Goal: Transaction & Acquisition: Purchase product/service

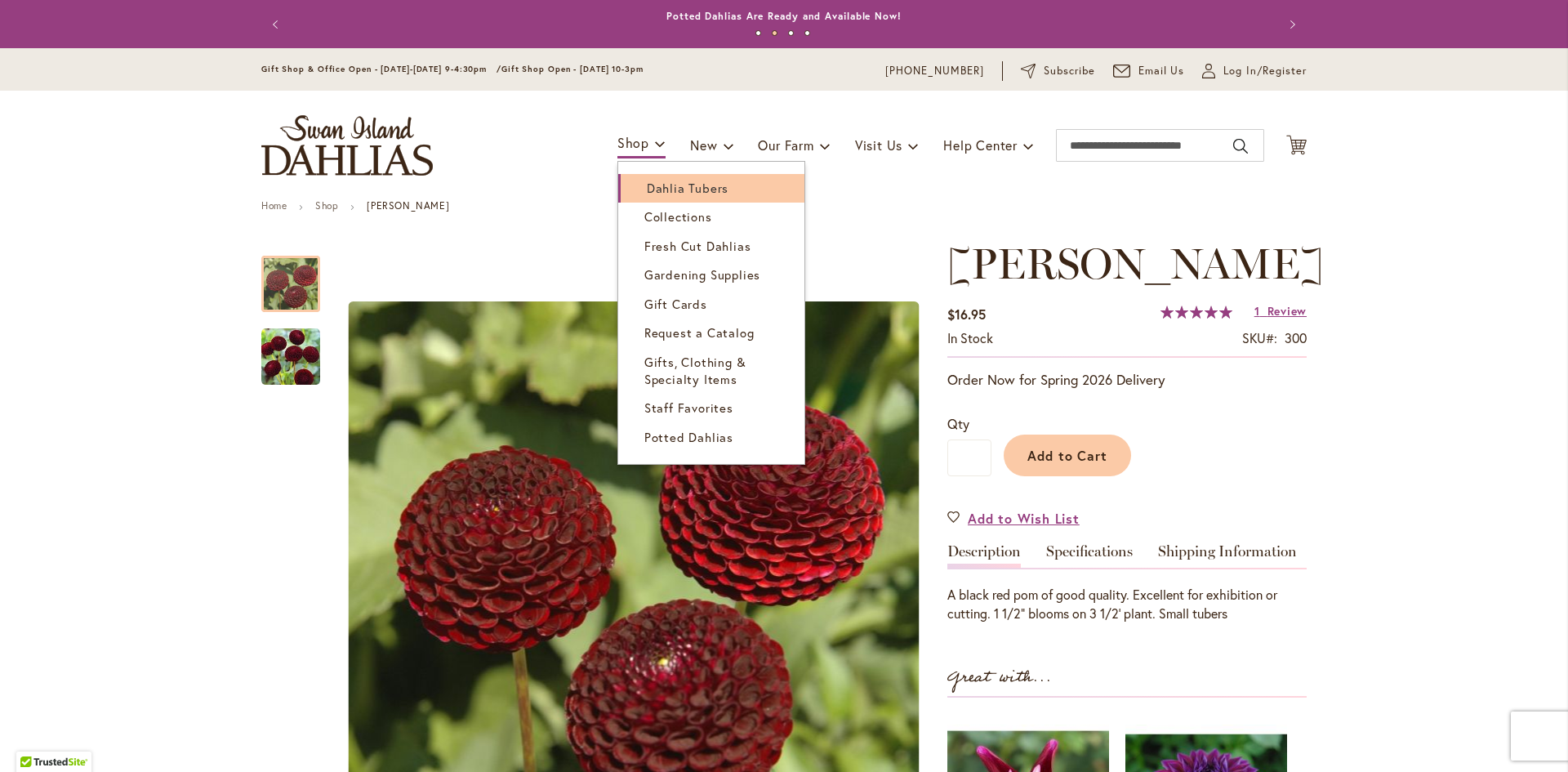
click at [648, 188] on span "Dahlia Tubers" at bounding box center [687, 188] width 82 height 17
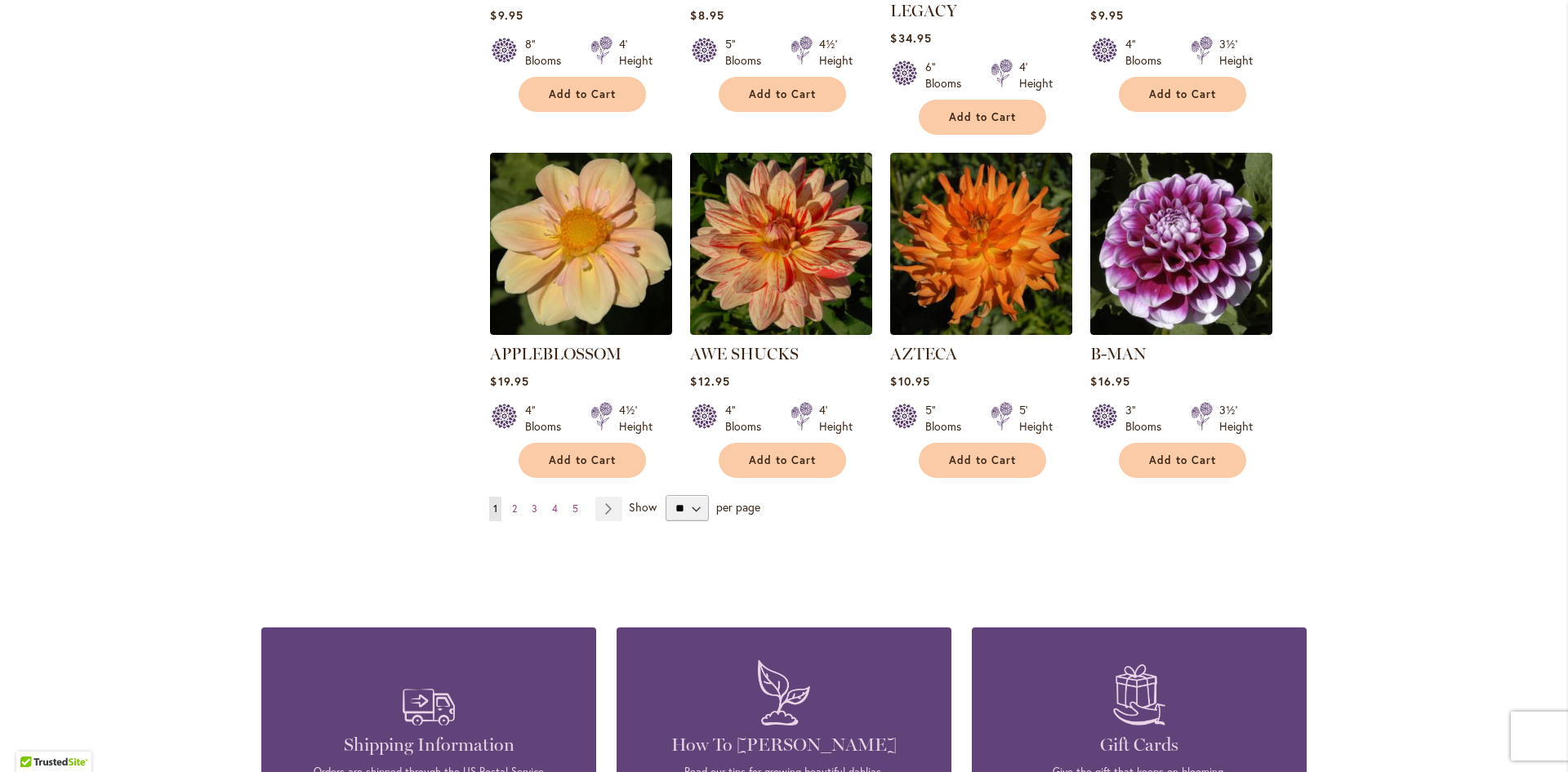
scroll to position [1388, 0]
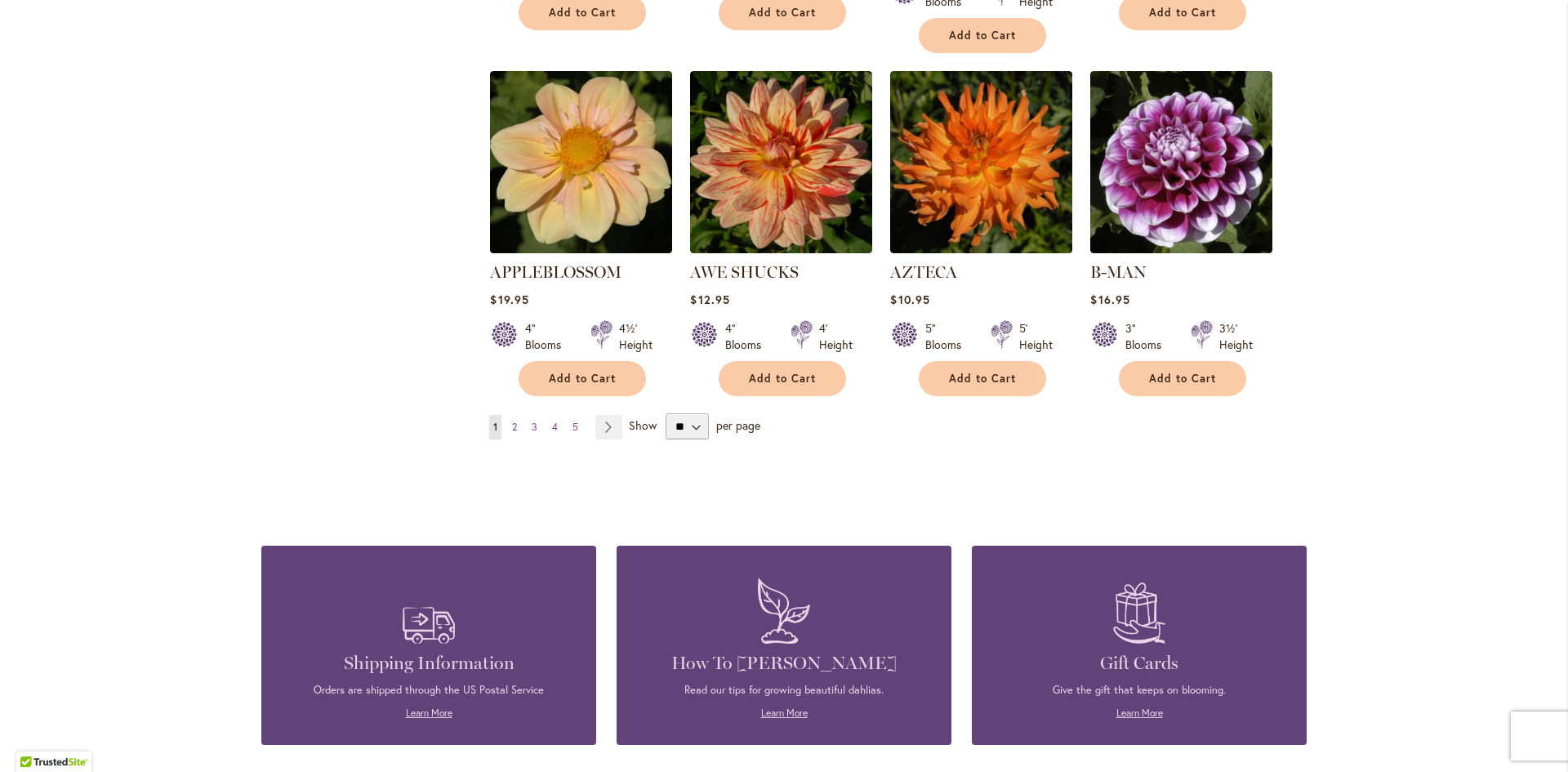
click at [512, 420] on span "2" at bounding box center [515, 427] width 5 height 12
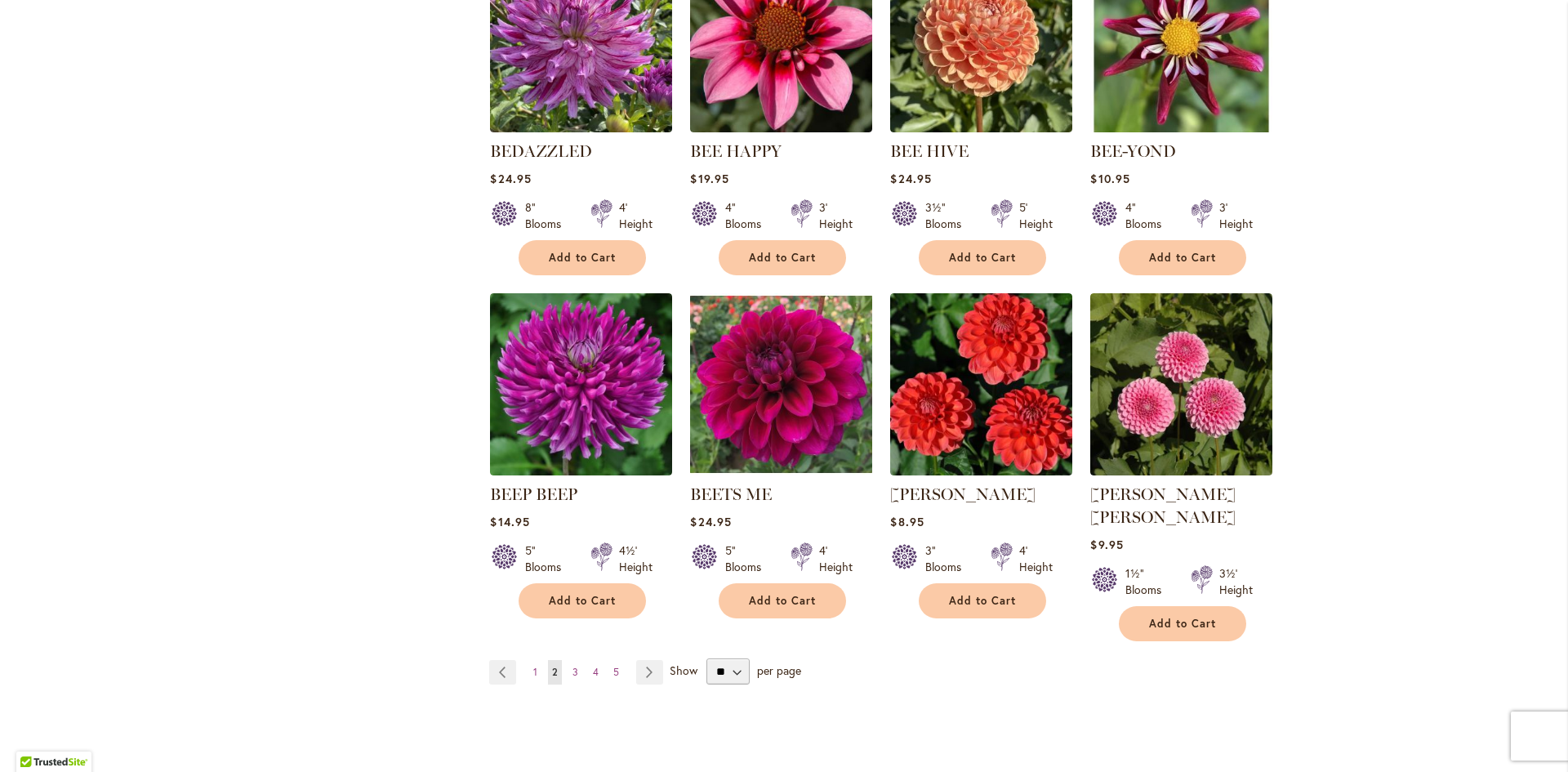
scroll to position [1307, 0]
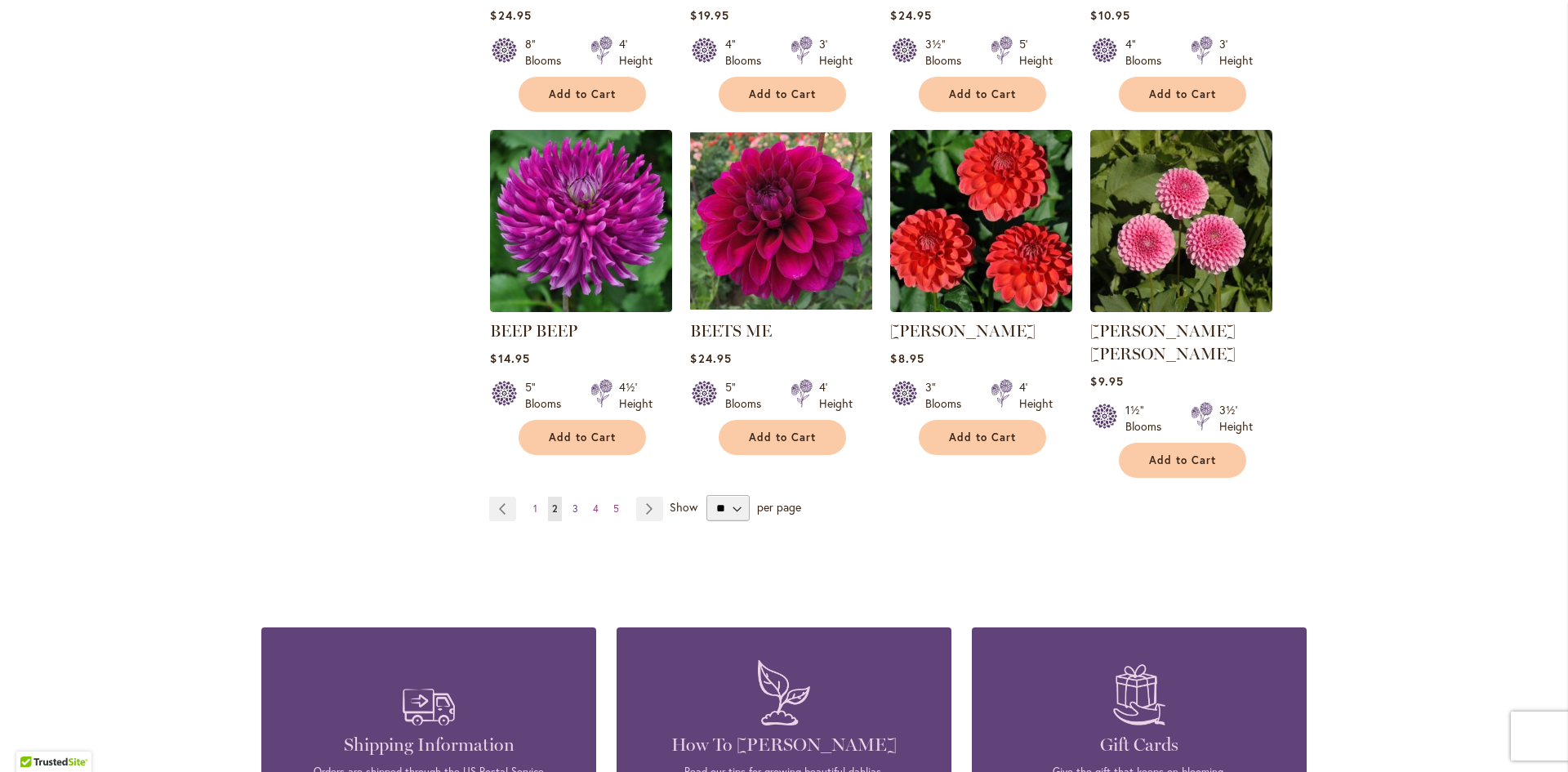
click at [568, 496] on link "Page 3" at bounding box center [576, 508] width 14 height 25
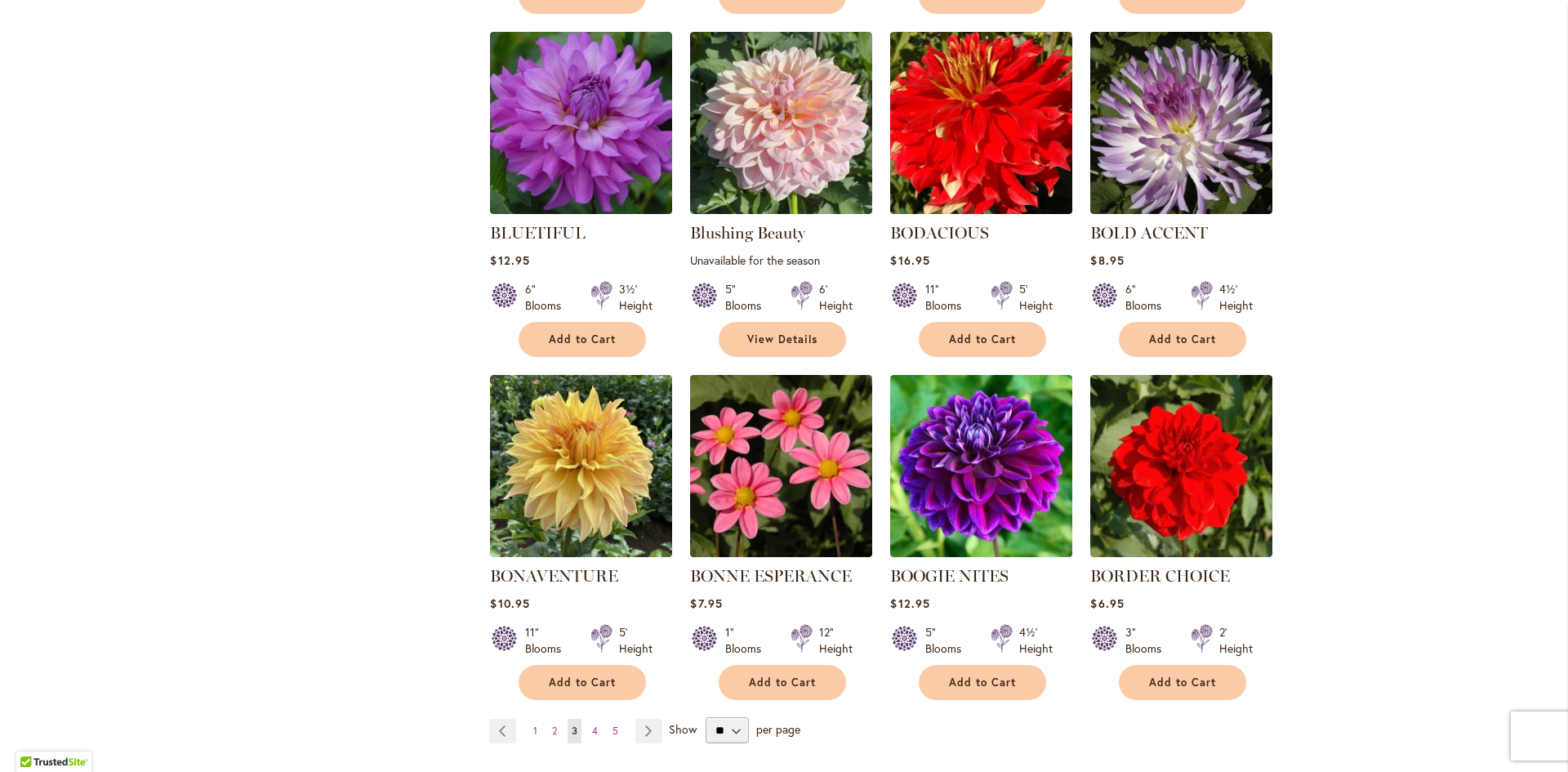
scroll to position [1307, 0]
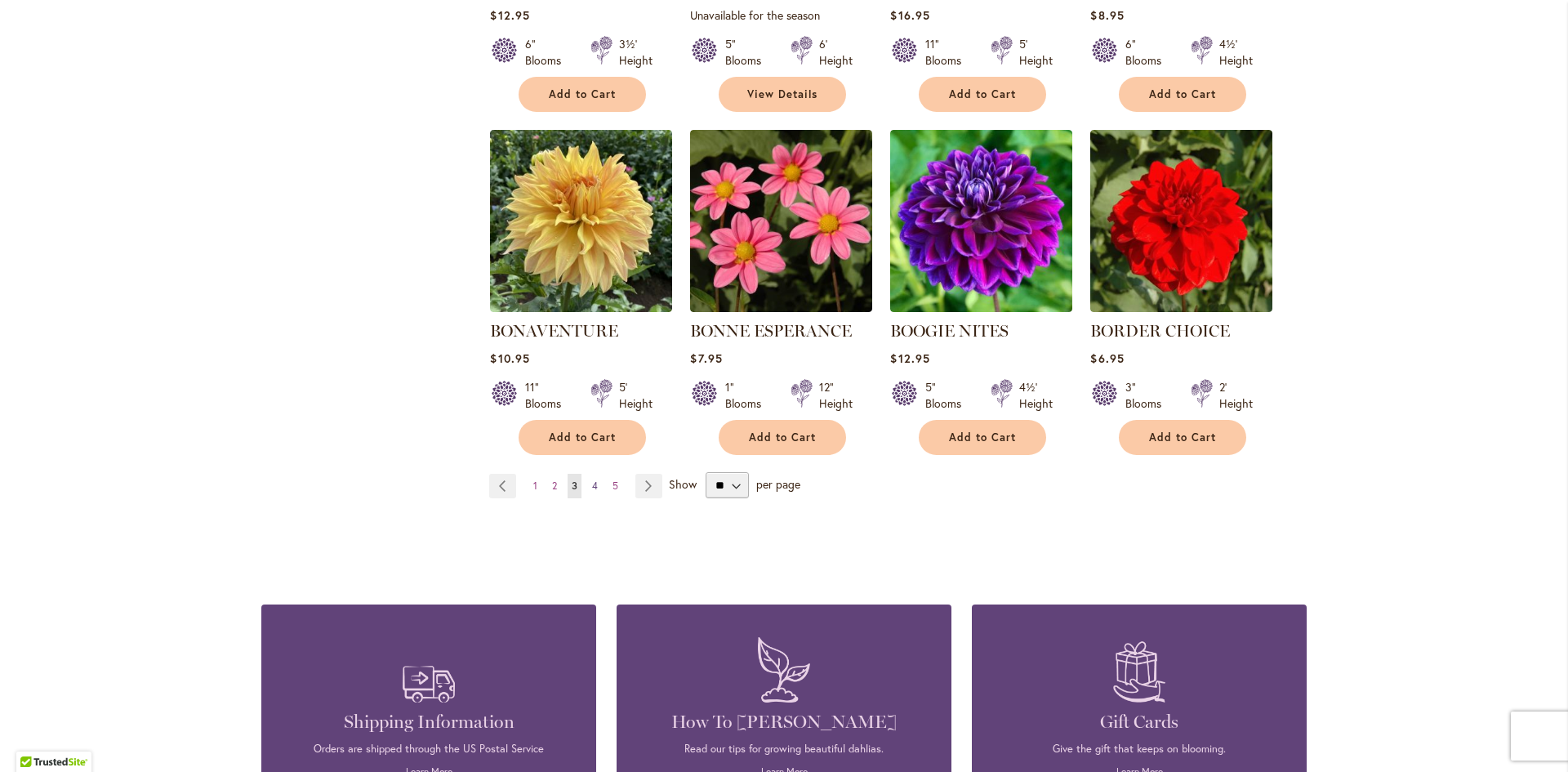
click at [588, 489] on link "Page 4" at bounding box center [595, 486] width 14 height 25
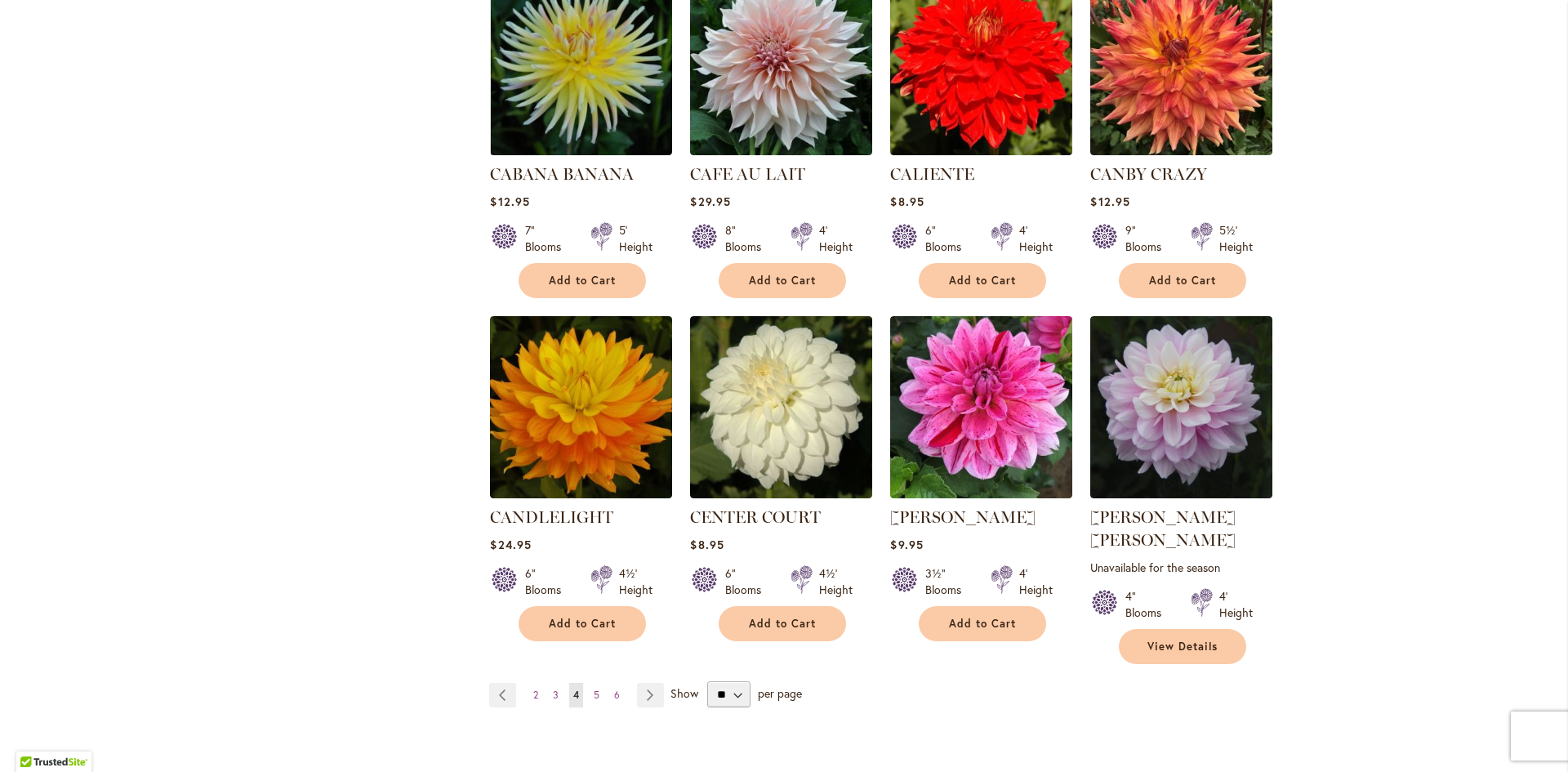
scroll to position [1225, 0]
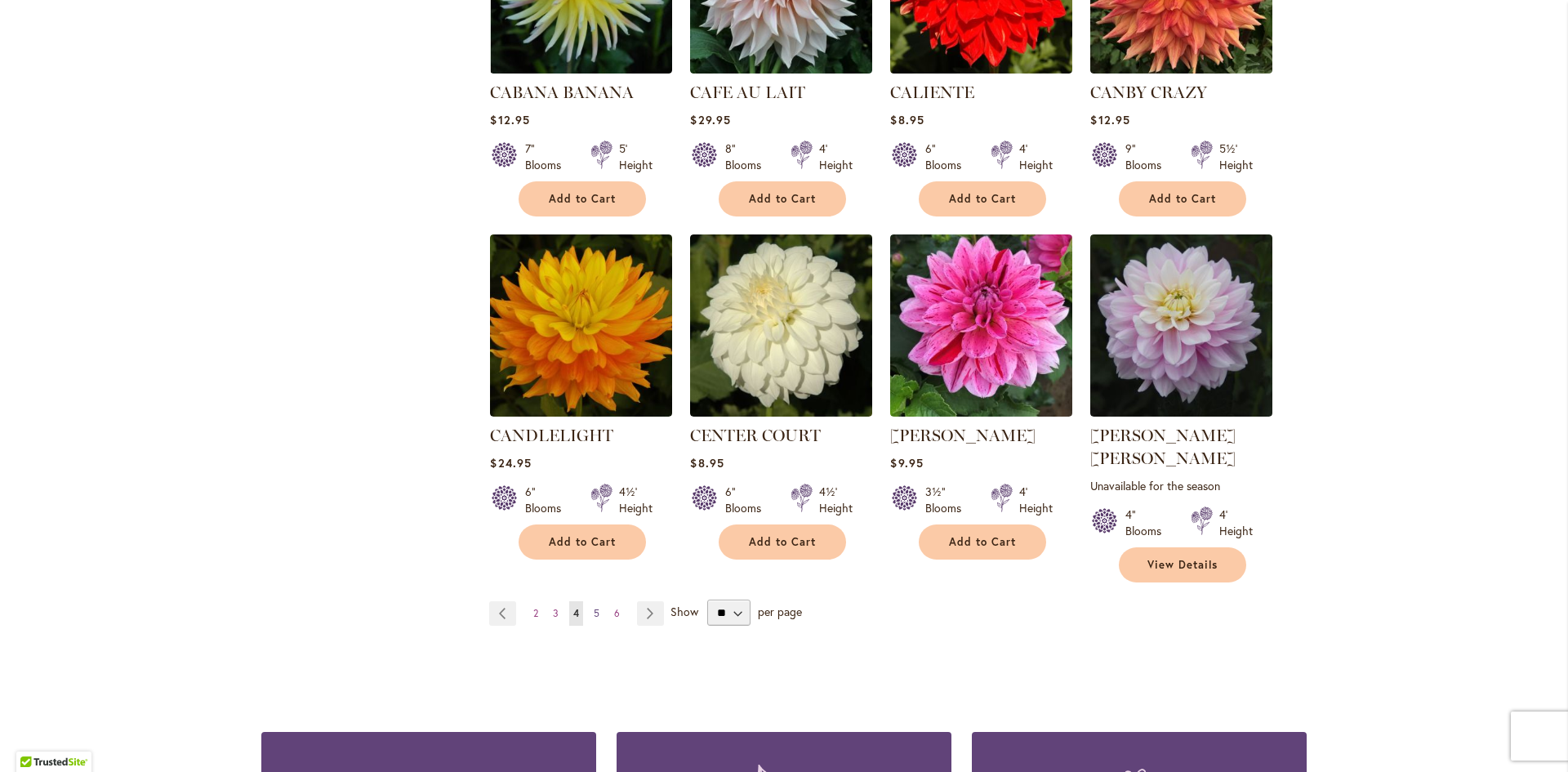
click at [594, 606] on span "5" at bounding box center [597, 612] width 5 height 12
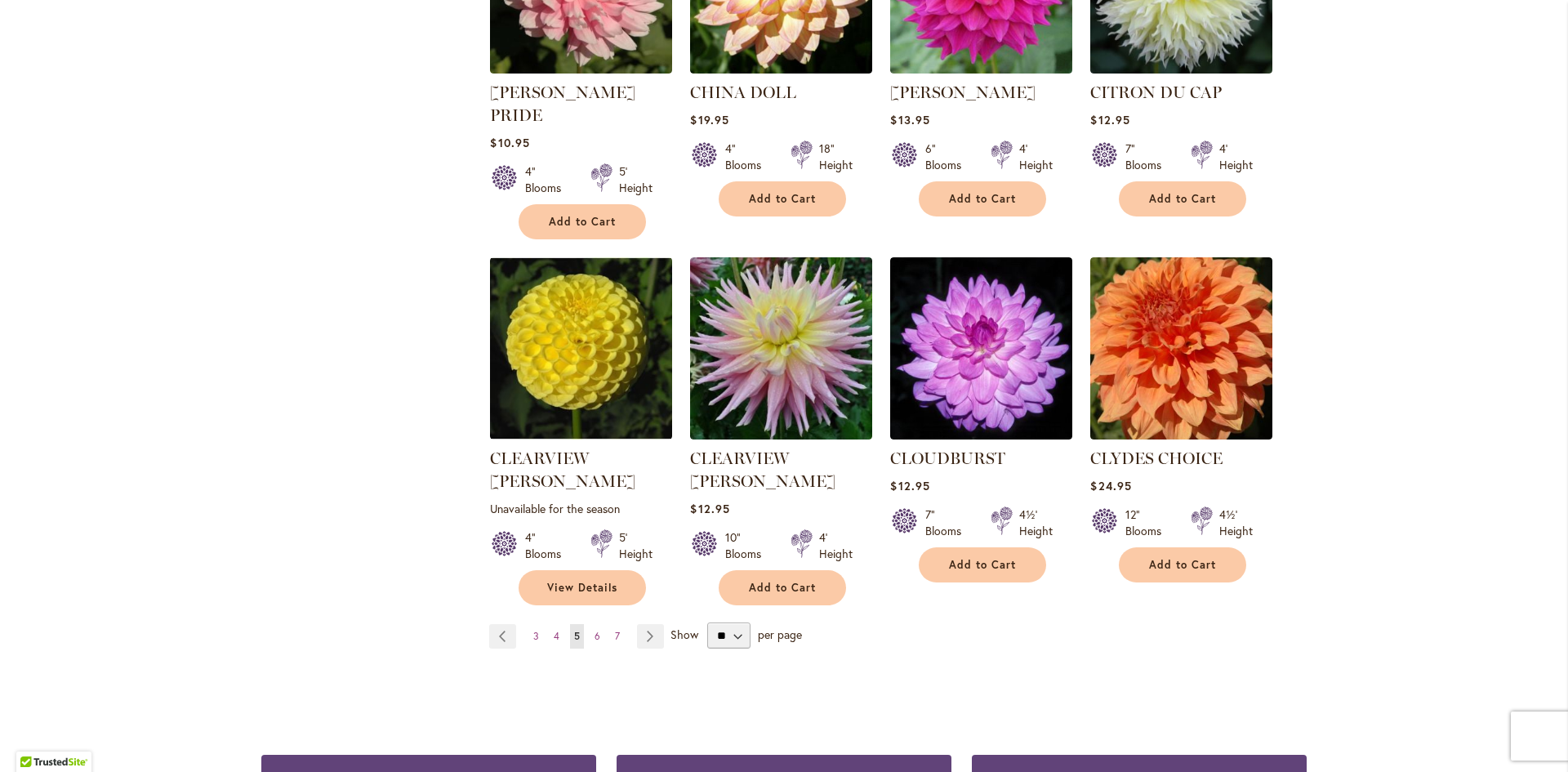
scroll to position [1307, 0]
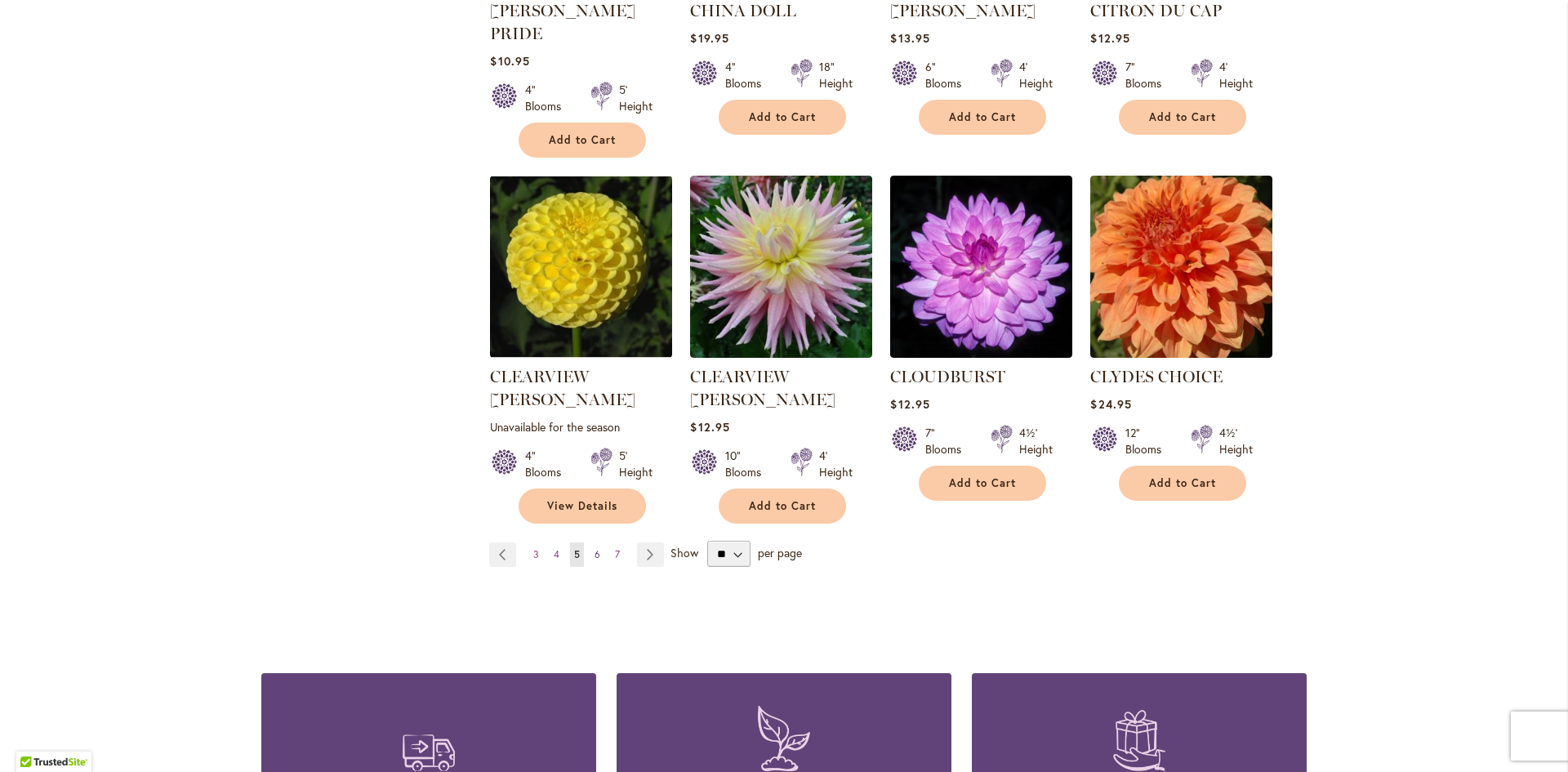
click at [594, 542] on link "Page 6" at bounding box center [598, 554] width 14 height 25
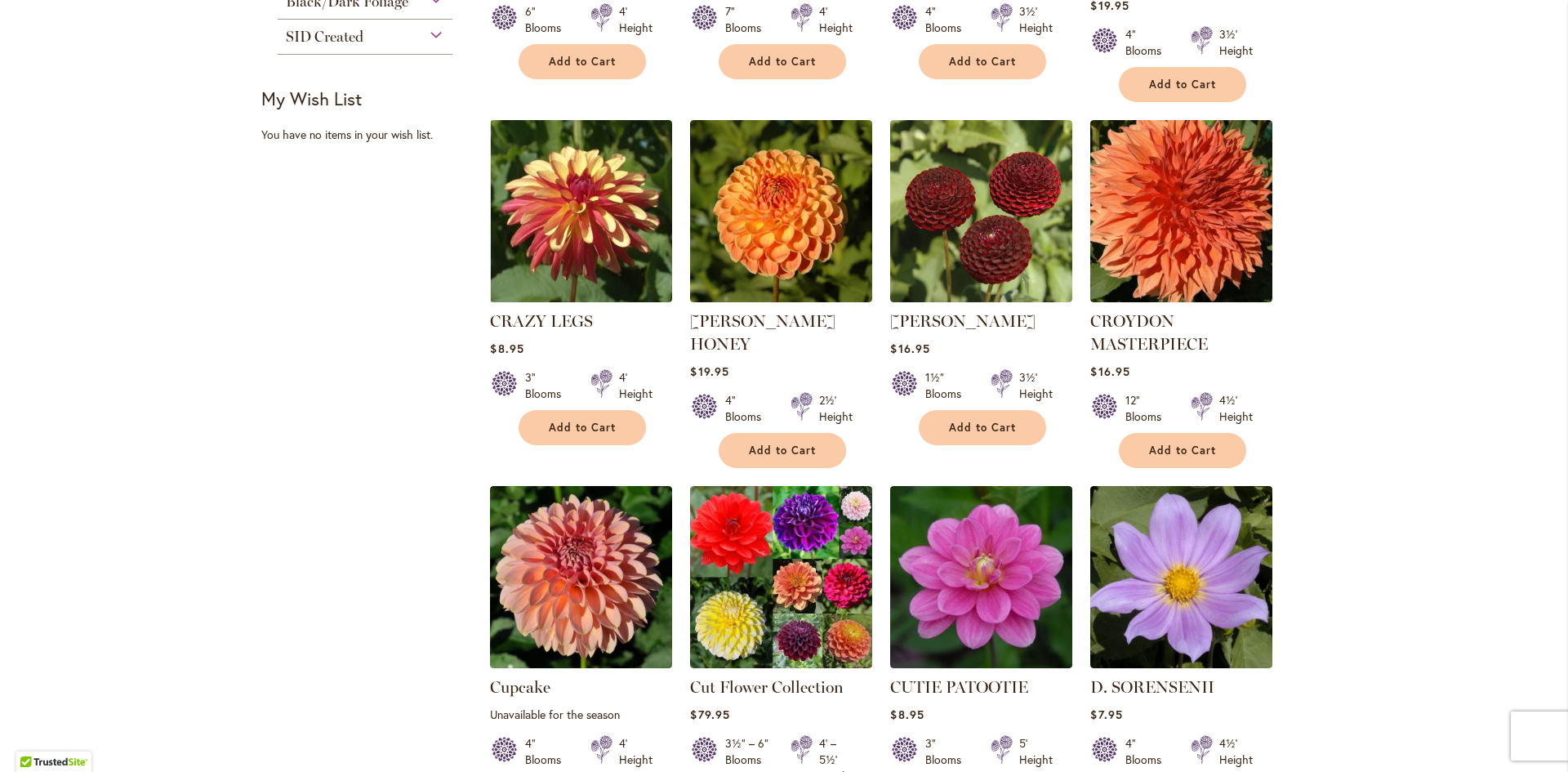
scroll to position [572, 0]
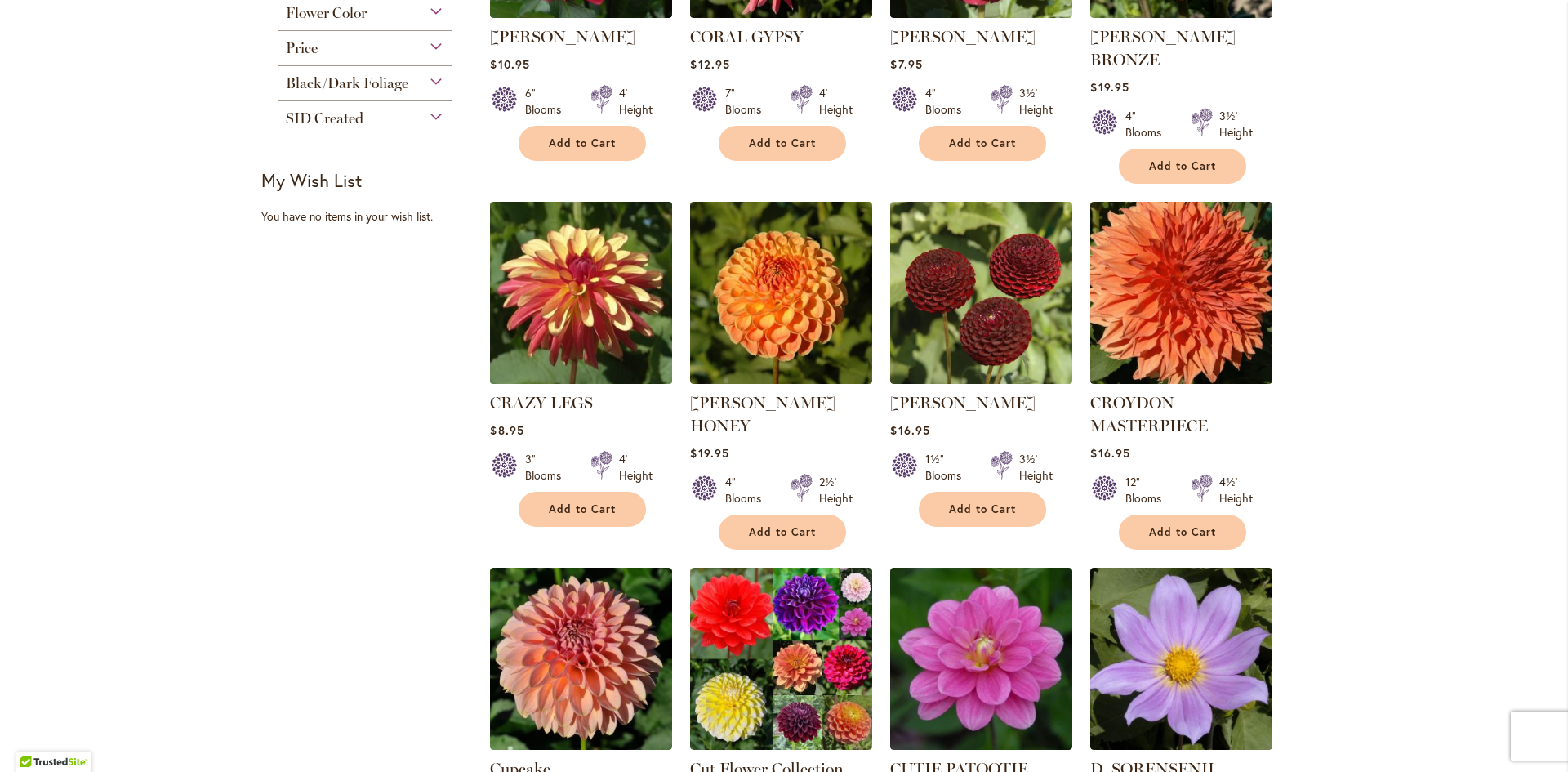
click at [617, 301] on img at bounding box center [581, 293] width 191 height 191
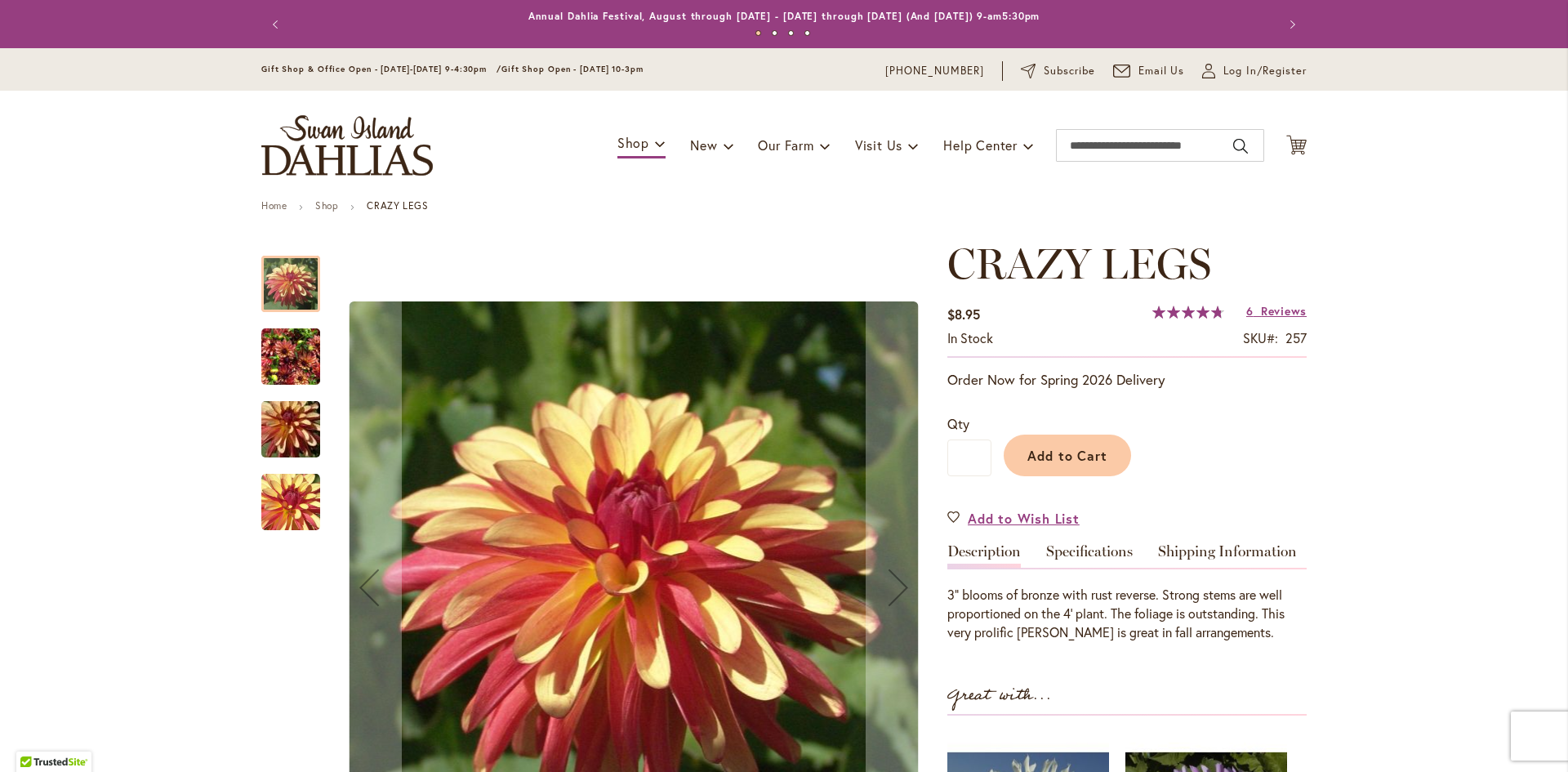
click at [262, 360] on img "CRAZY LEGS" at bounding box center [291, 356] width 59 height 78
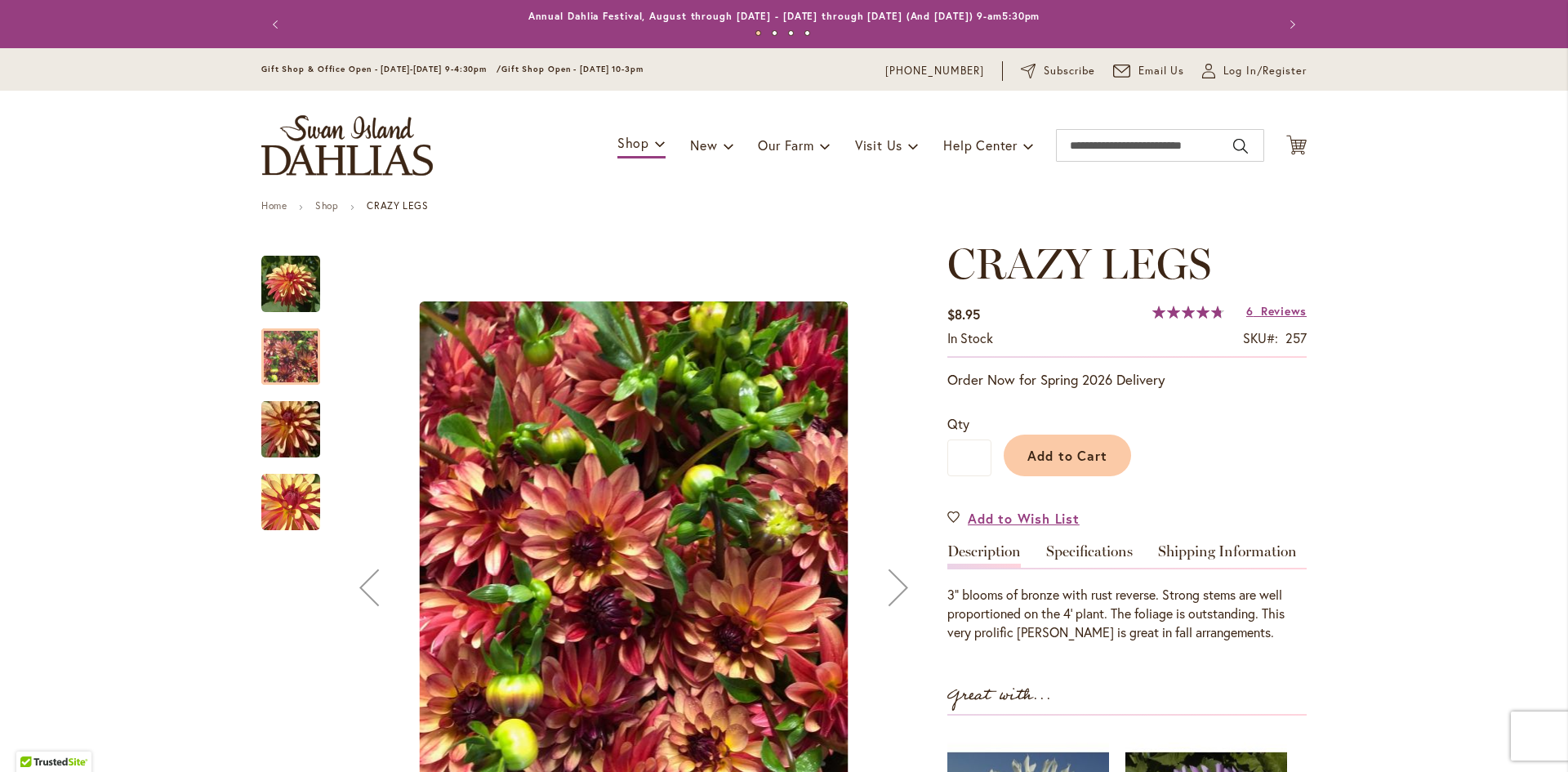
click at [295, 434] on img "CRAZY LEGS" at bounding box center [290, 429] width 117 height 78
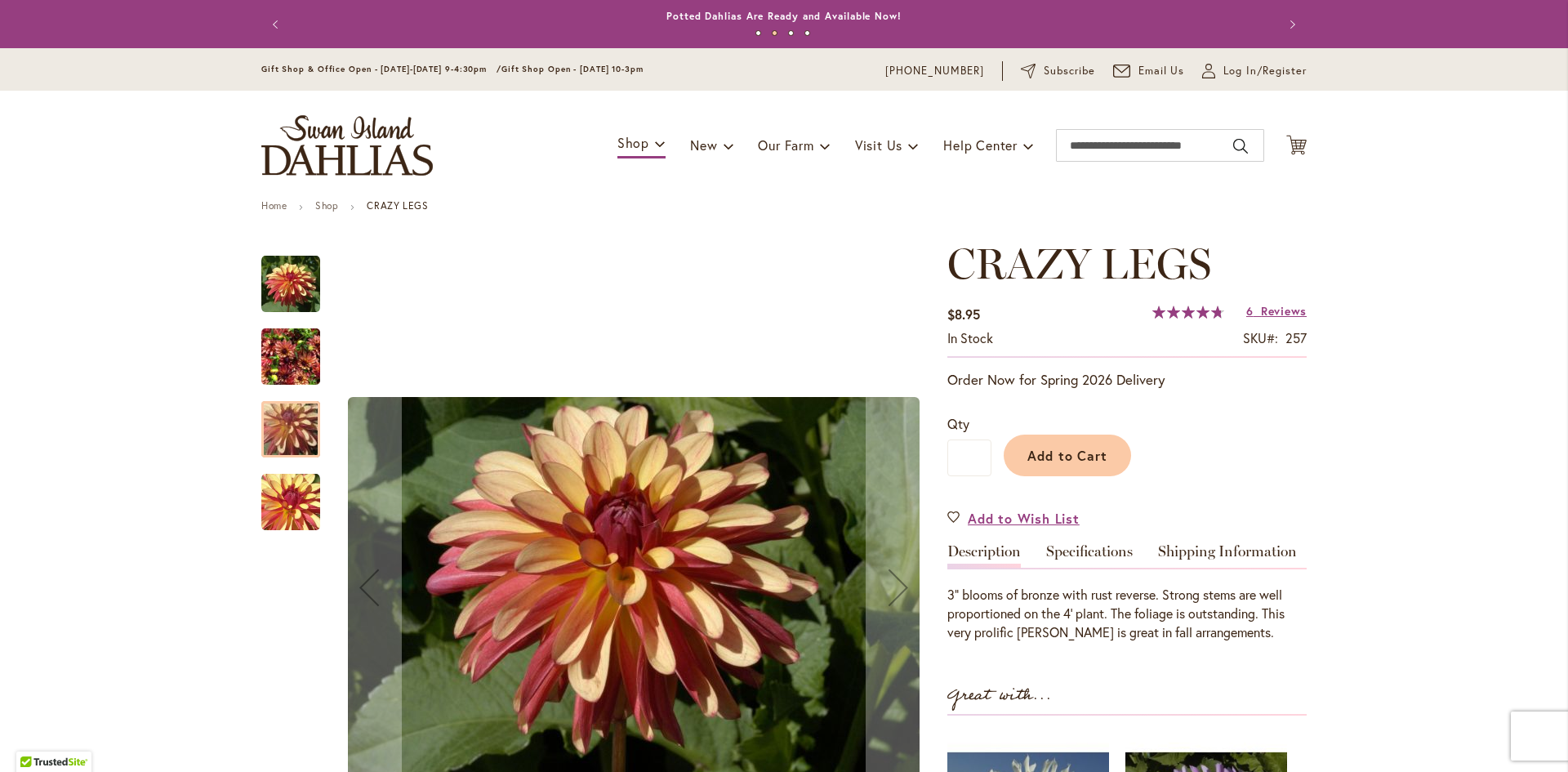
click at [297, 494] on img "CRAZY LEGS" at bounding box center [291, 501] width 59 height 59
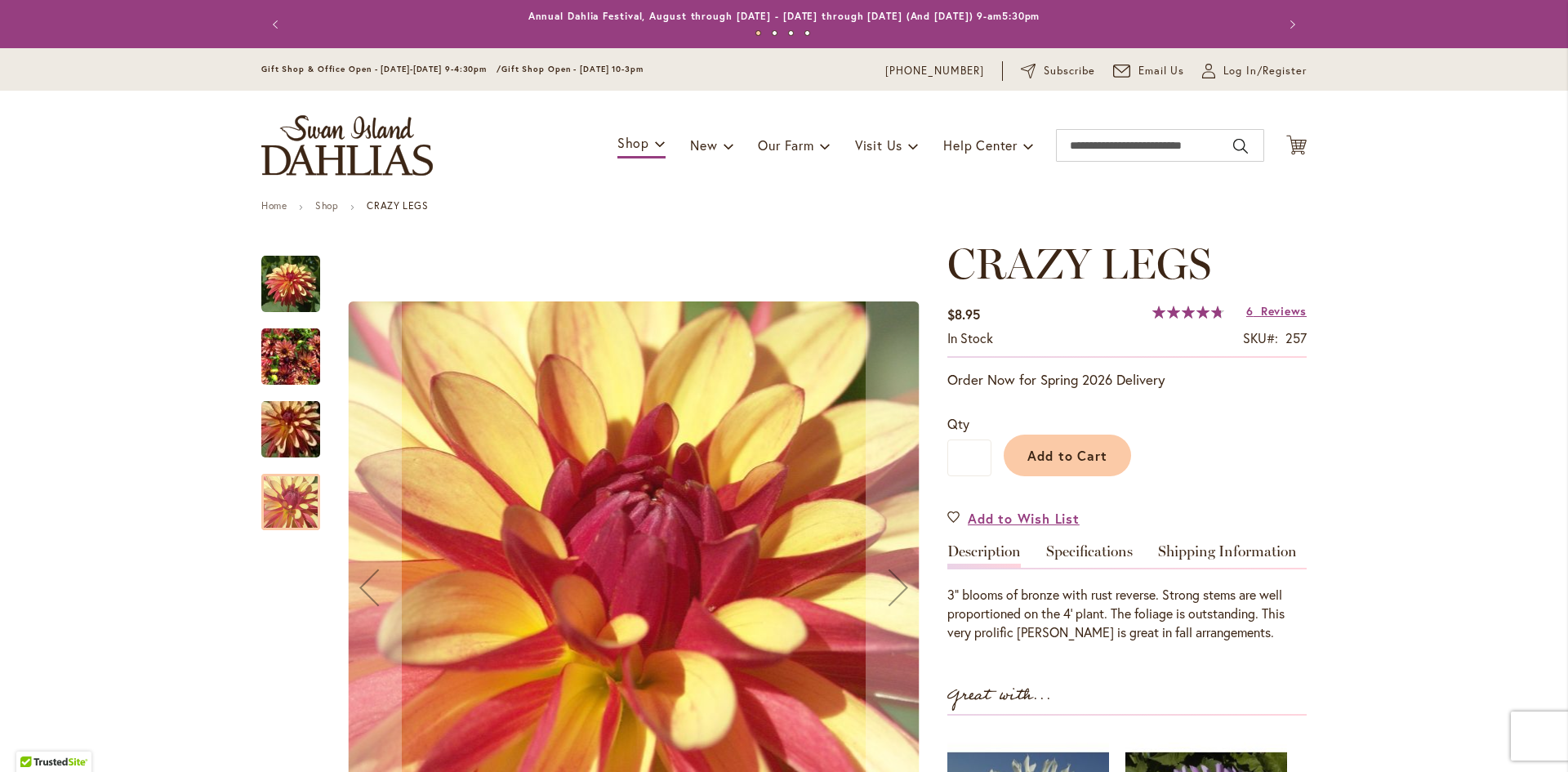
click at [298, 439] on img "CRAZY LEGS" at bounding box center [290, 429] width 117 height 78
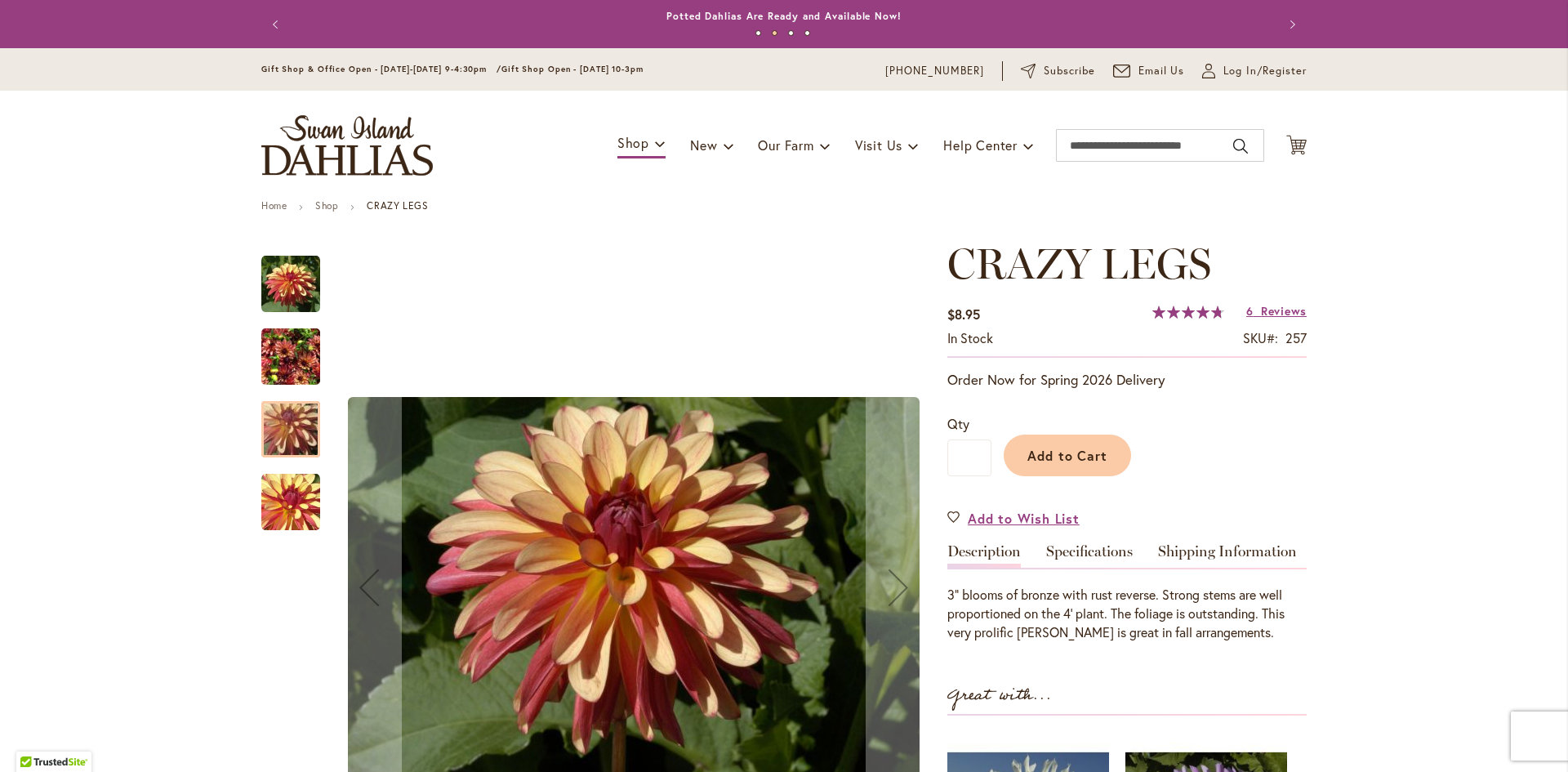
click at [294, 351] on img "CRAZY LEGS" at bounding box center [291, 356] width 59 height 78
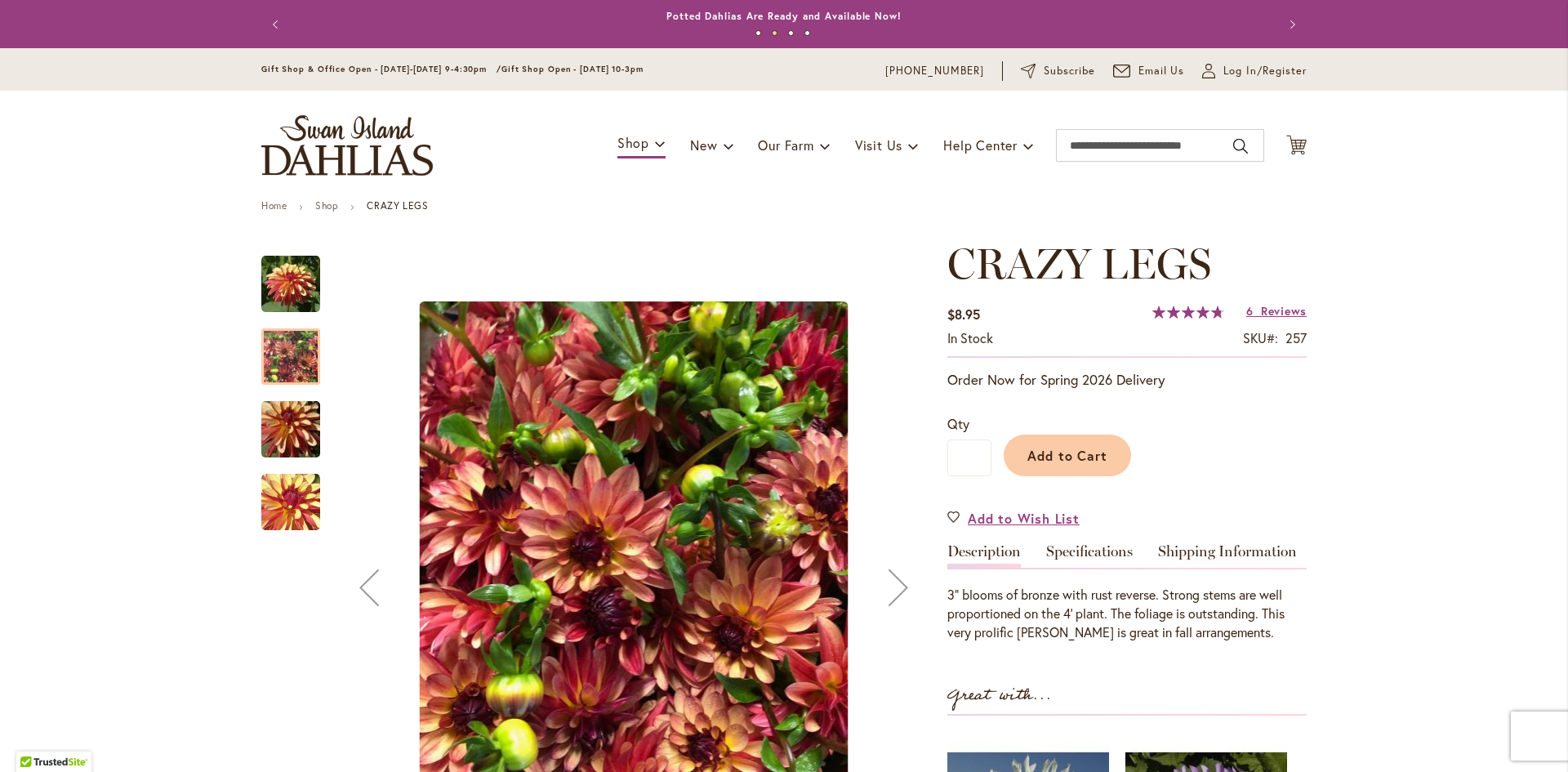
click at [289, 284] on img "CRAZY LEGS" at bounding box center [291, 284] width 59 height 60
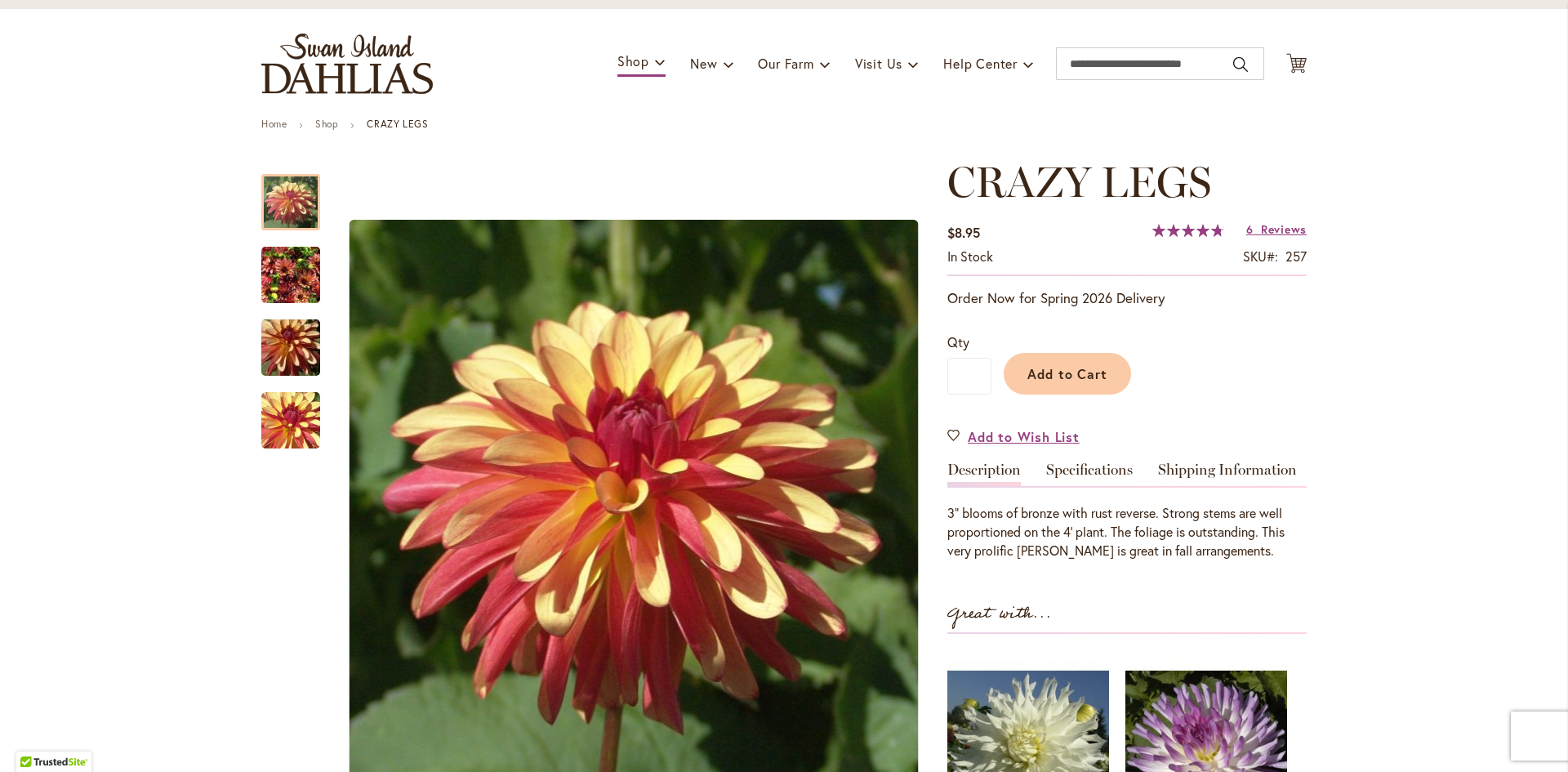
scroll to position [163, 0]
